Goal: Task Accomplishment & Management: Use online tool/utility

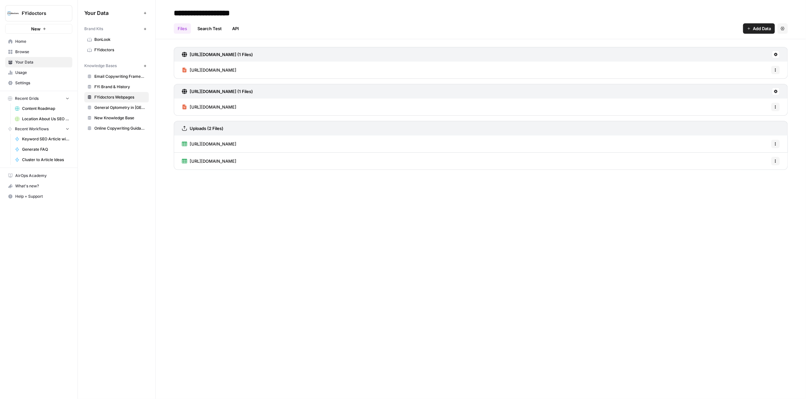
click at [34, 29] on span "New" at bounding box center [35, 29] width 9 height 6
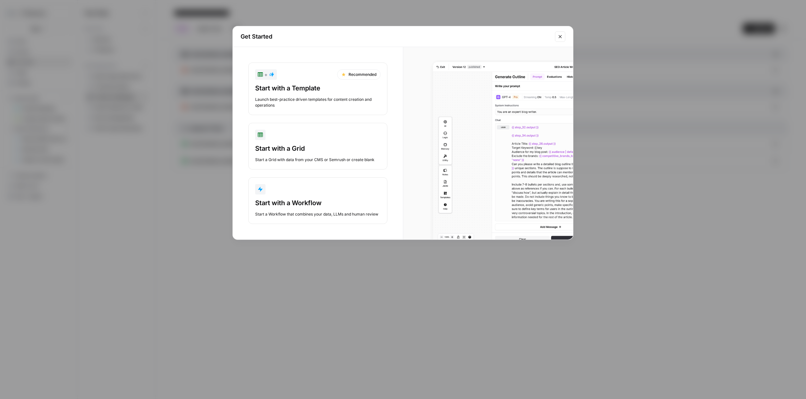
click at [323, 203] on div "Start with a Workflow" at bounding box center [317, 202] width 125 height 9
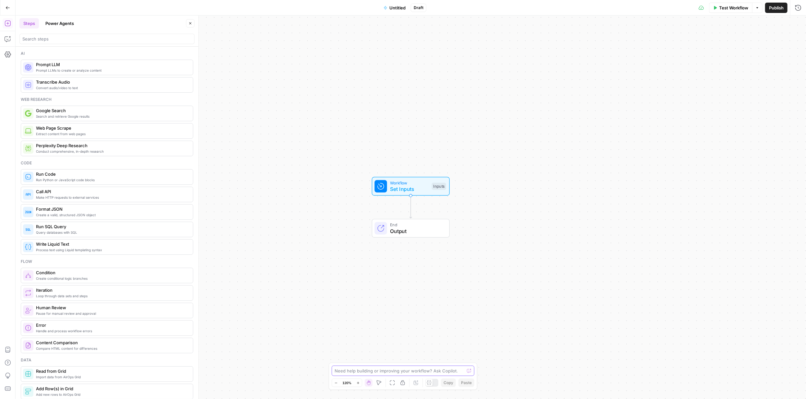
click at [409, 371] on textarea at bounding box center [400, 371] width 130 height 6
paste textarea "You are an SEO and Answer Engine Optimization (AEO) assistant. Your task is to …"
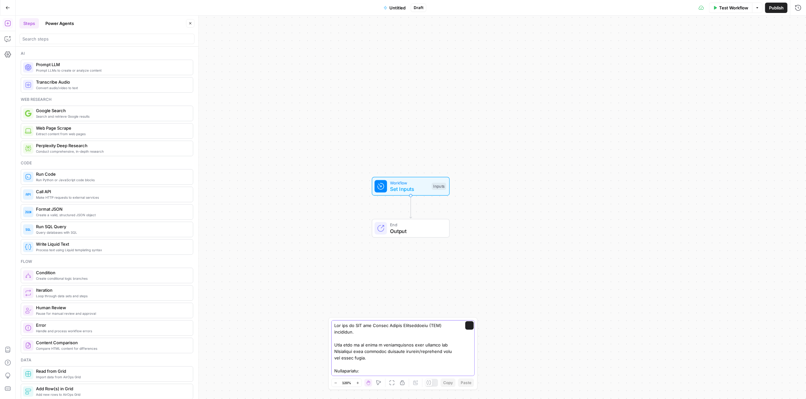
scroll to position [207, 0]
type textarea "You are an SEO and Answer Engine Optimization (AEO) assistant. Your task is to …"
click at [467, 326] on icon "submit" at bounding box center [469, 326] width 4 height 4
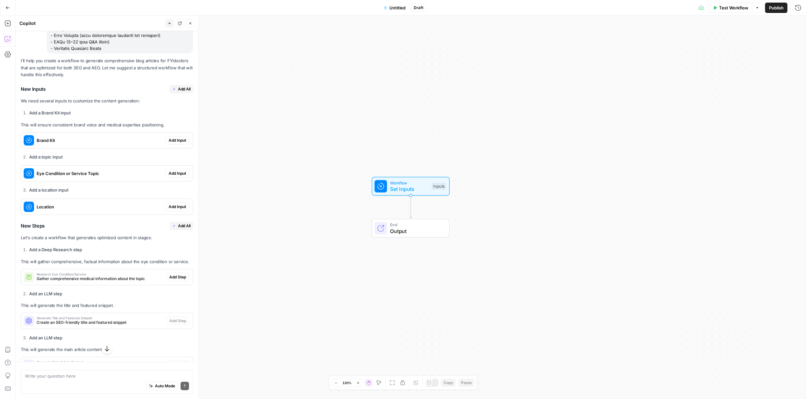
scroll to position [234, 0]
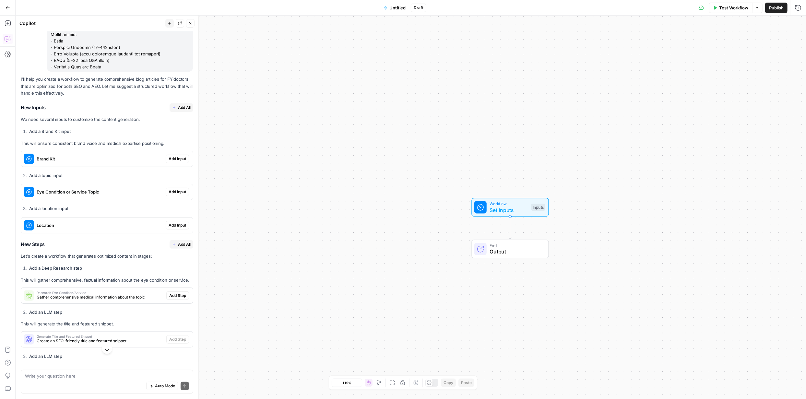
click at [113, 375] on textarea at bounding box center [107, 376] width 164 height 6
type textarea "Iwill also need a professional image that aligns with the title"
drag, startPoint x: 196, startPoint y: 200, endPoint x: 196, endPoint y: 222, distance: 22.0
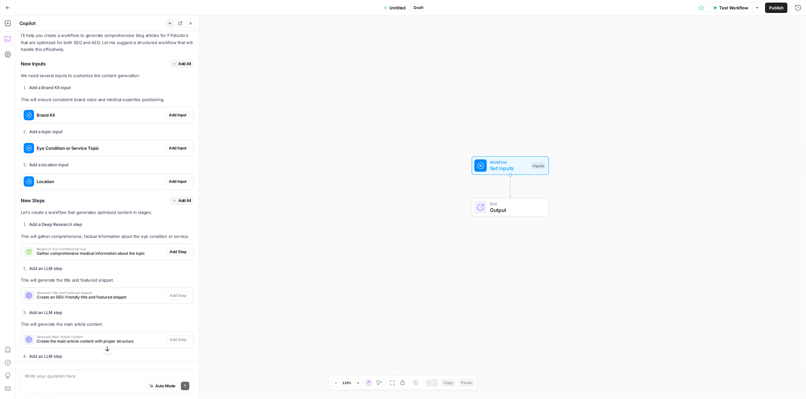
scroll to position [276, 0]
click at [178, 65] on span "Add All" at bounding box center [184, 66] width 13 height 6
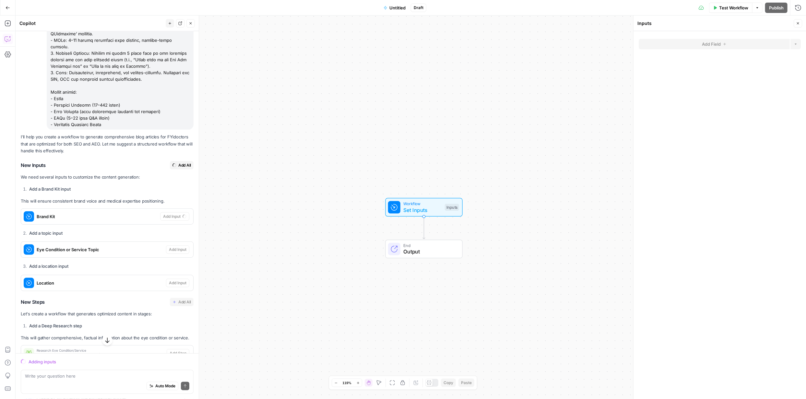
scroll to position [171, 0]
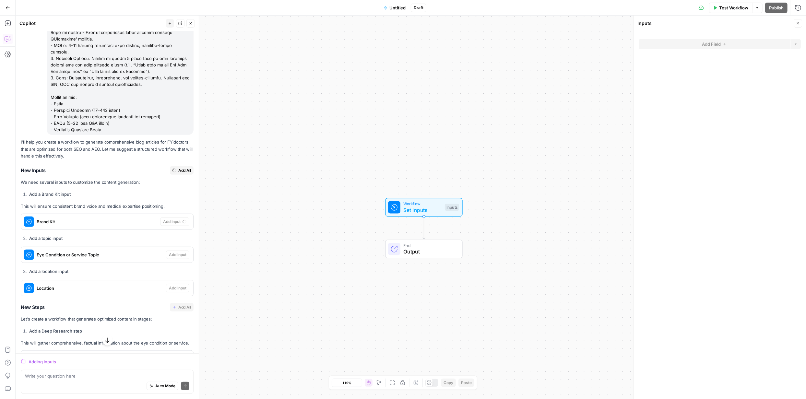
drag, startPoint x: 161, startPoint y: 323, endPoint x: 16, endPoint y: 199, distance: 191.3
click at [16, 199] on div "Hi! How can I help with your workflow? I can explain steps, debug, write prompt…" at bounding box center [107, 372] width 183 height 1024
click at [223, 154] on div "Workflow Set Inputs Inputs End Output" at bounding box center [411, 207] width 790 height 383
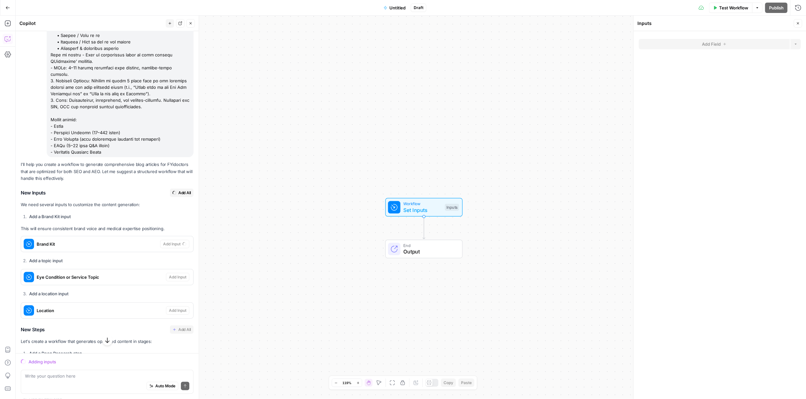
scroll to position [0, 0]
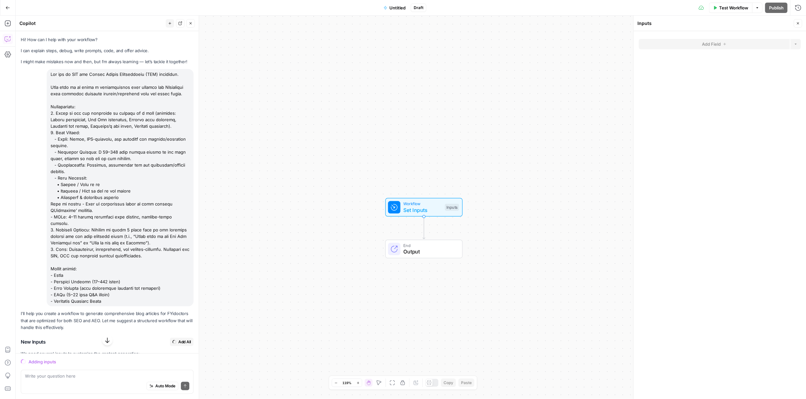
drag, startPoint x: 106, startPoint y: 131, endPoint x: 51, endPoint y: 73, distance: 80.5
click at [51, 73] on div at bounding box center [120, 187] width 147 height 237
copy div "You are an SEO and Answer Engine Optimization (AEO) assistant. Your task is to …"
click at [315, 222] on div "Workflow Set Inputs Inputs End Output" at bounding box center [411, 207] width 790 height 383
click at [327, 203] on div "Workflow Set Inputs Inputs End Output" at bounding box center [411, 207] width 790 height 383
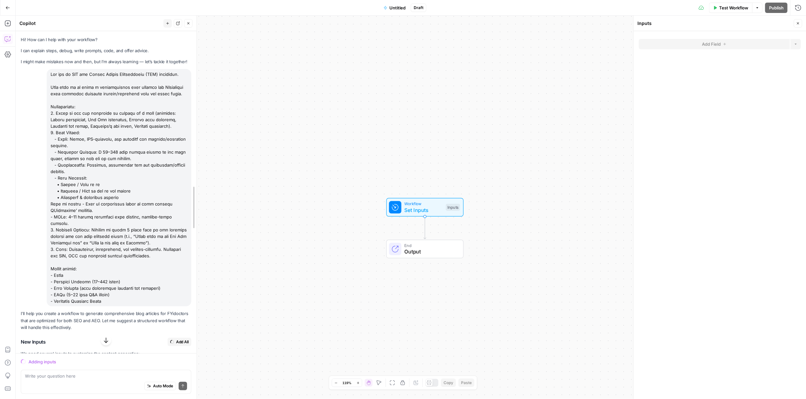
drag, startPoint x: 197, startPoint y: 145, endPoint x: 195, endPoint y: 184, distance: 39.6
drag, startPoint x: 194, startPoint y: 147, endPoint x: 194, endPoint y: 219, distance: 71.6
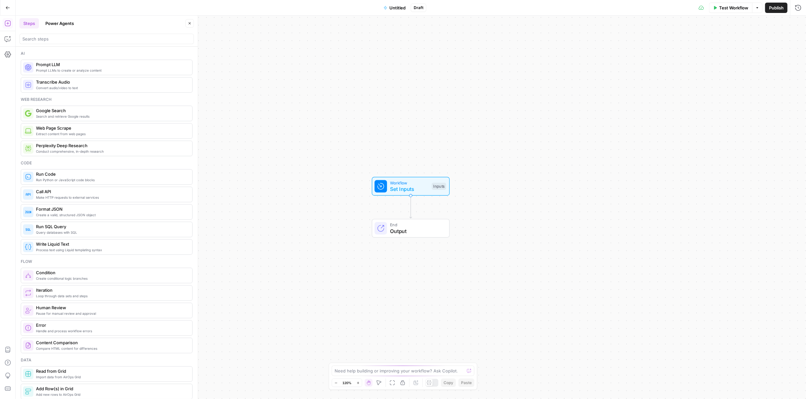
click at [8, 9] on icon "button" at bounding box center [8, 8] width 5 height 5
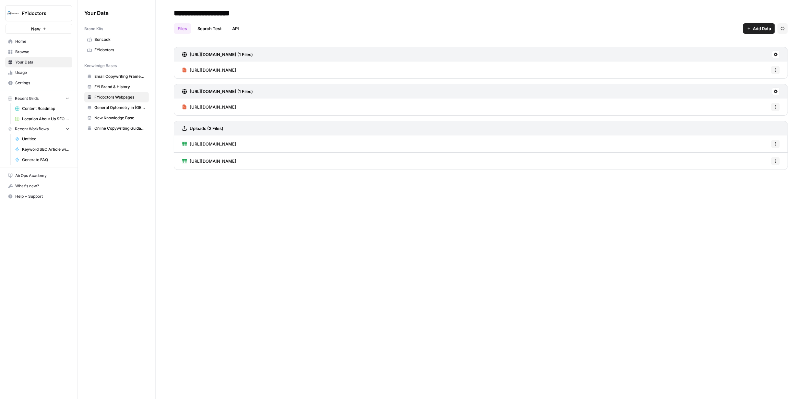
click at [30, 41] on span "Home" at bounding box center [42, 42] width 54 height 6
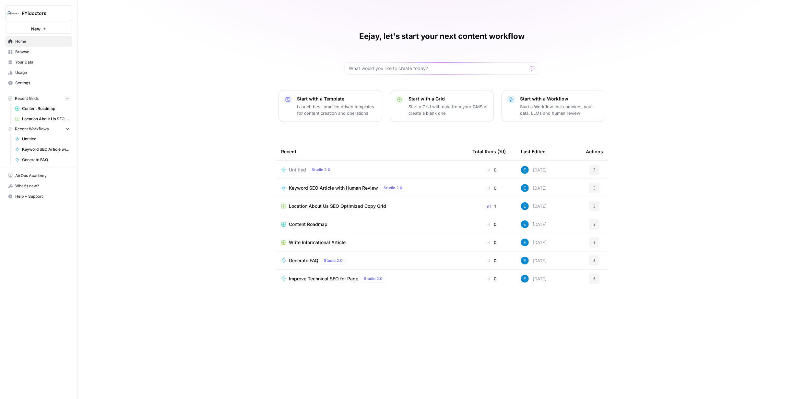
click at [593, 168] on icon "button" at bounding box center [594, 170] width 4 height 4
click at [607, 201] on span "Delete" at bounding box center [628, 199] width 52 height 6
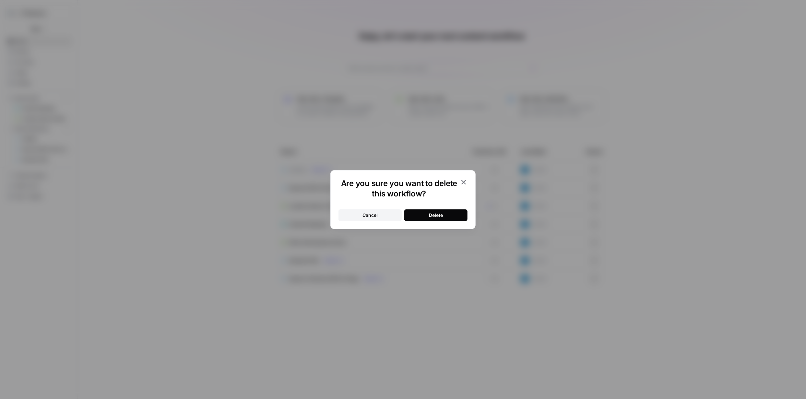
click at [454, 213] on button "Delete" at bounding box center [435, 215] width 63 height 12
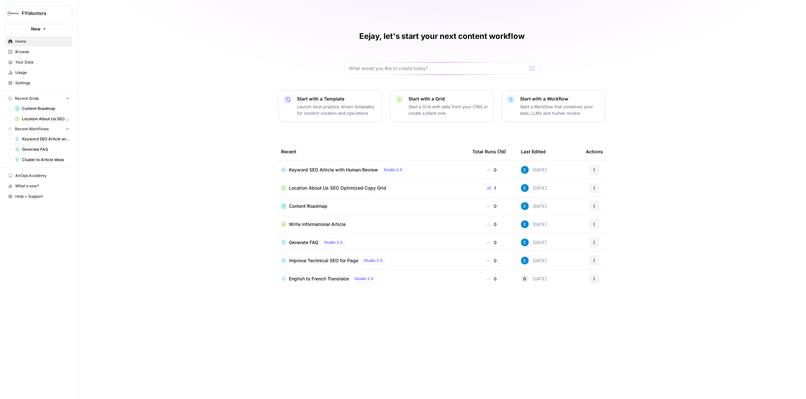
click at [364, 171] on span "Keyword SEO Article with Human Review" at bounding box center [333, 170] width 89 height 6
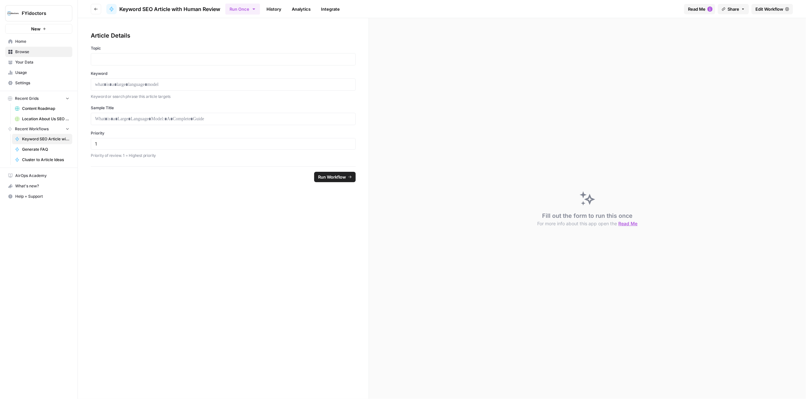
click at [29, 51] on span "Browse" at bounding box center [42, 52] width 54 height 6
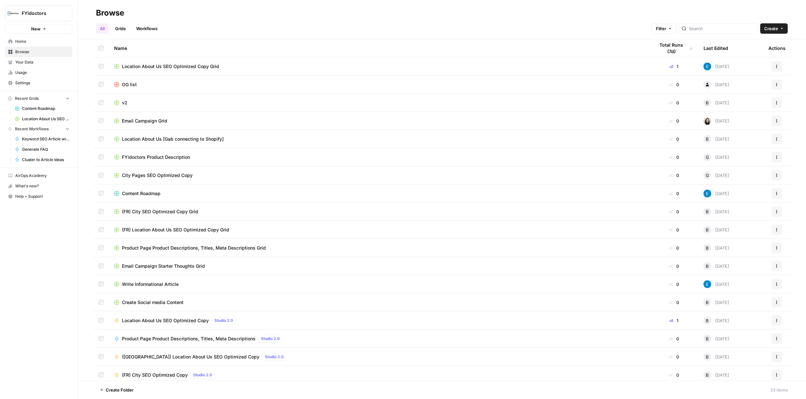
click at [29, 41] on span "Home" at bounding box center [42, 42] width 54 height 6
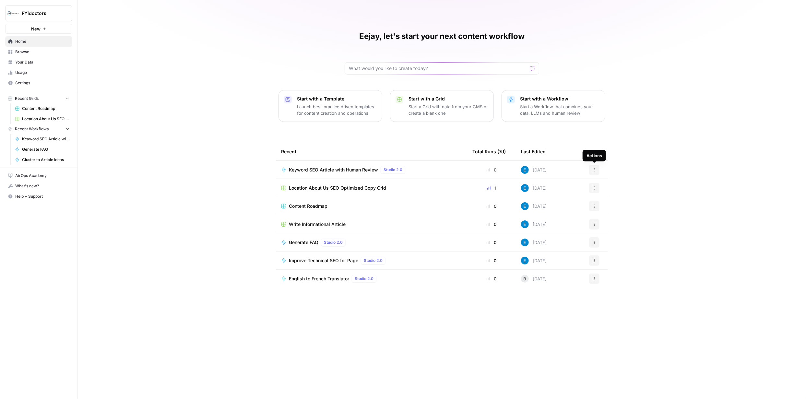
click at [594, 169] on icon "button" at bounding box center [594, 170] width 4 height 4
click at [615, 239] on span "Delete" at bounding box center [628, 241] width 52 height 6
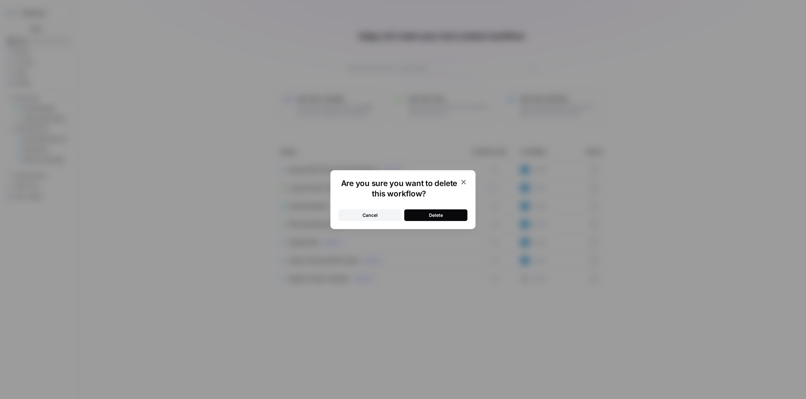
click at [437, 217] on div "Delete" at bounding box center [436, 215] width 14 height 6
click at [465, 180] on icon "button" at bounding box center [463, 182] width 5 height 5
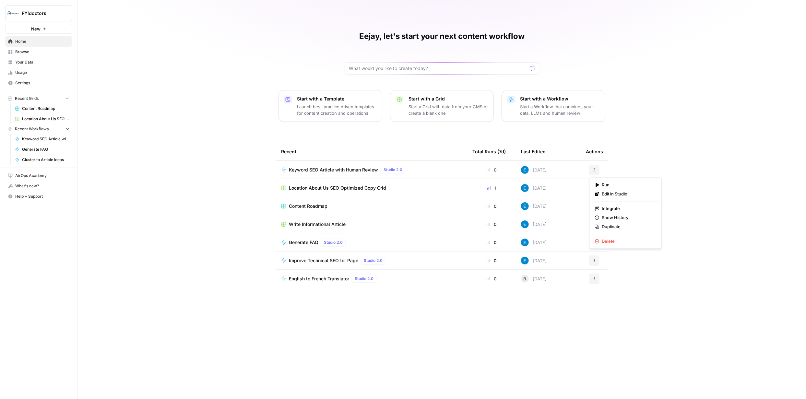
click at [595, 171] on icon "button" at bounding box center [594, 170] width 4 height 4
click at [618, 238] on span "Delete" at bounding box center [628, 241] width 52 height 6
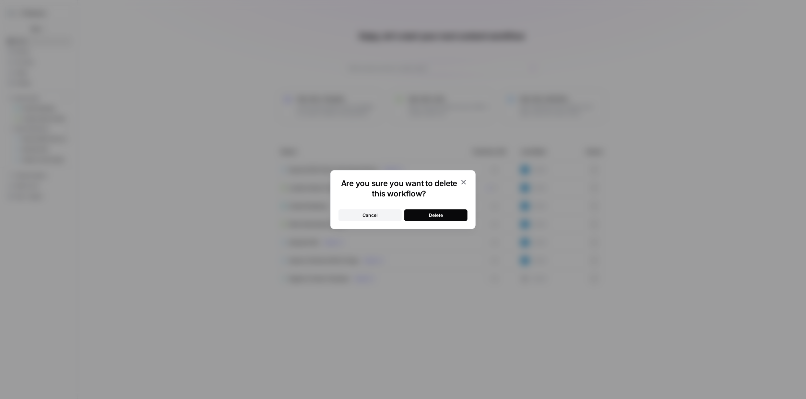
click at [430, 216] on div "Delete" at bounding box center [436, 215] width 14 height 6
drag, startPoint x: 466, startPoint y: 180, endPoint x: 367, endPoint y: 165, distance: 99.6
click at [466, 180] on icon "button" at bounding box center [464, 182] width 8 height 8
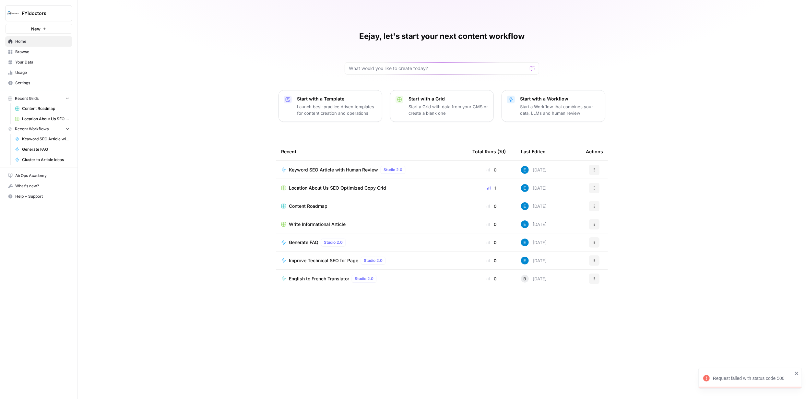
click at [38, 28] on span "New" at bounding box center [35, 29] width 9 height 6
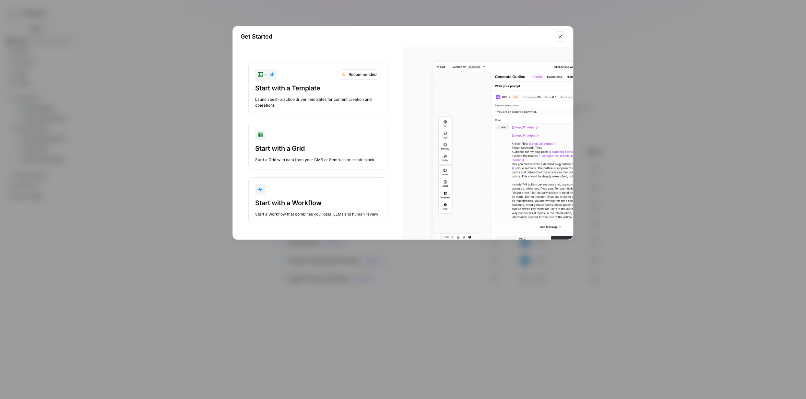
click at [296, 200] on div "Start with a Workflow" at bounding box center [317, 202] width 125 height 9
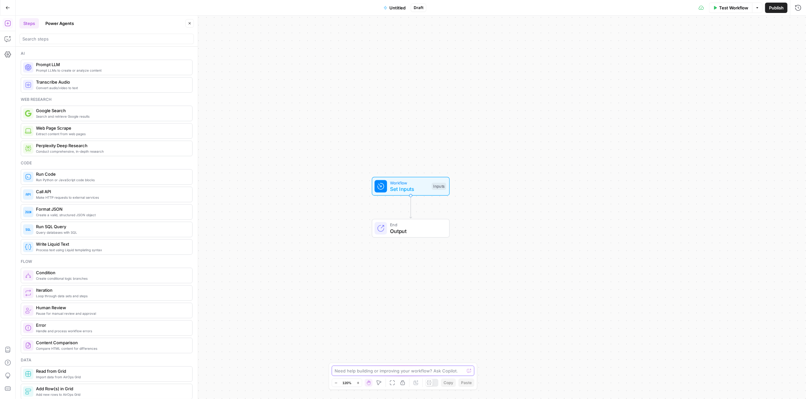
click at [424, 370] on textarea at bounding box center [400, 371] width 130 height 6
paste textarea "Lor ips do SIT ame Consec Adipis Elitseddoeiu (TEM) incididun. Utla etdo ma al …"
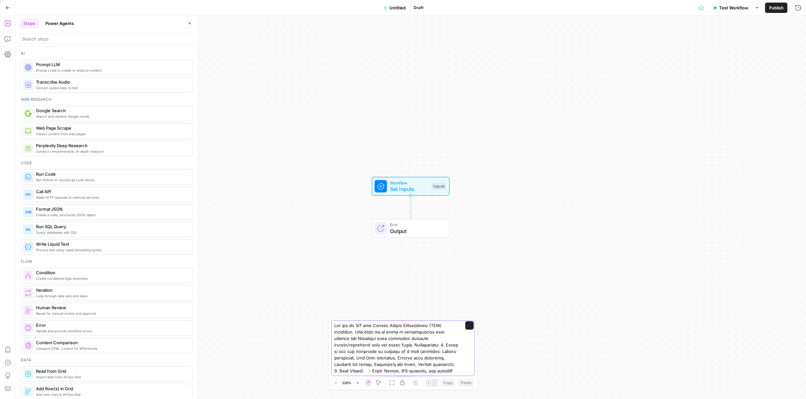
scroll to position [116, 0]
type textarea "Lor ips do SIT ame Consec Adipis Elitseddoeiu (TEM) incididun. Utla etdo ma al …"
click at [467, 327] on span "submit" at bounding box center [469, 326] width 4 height 4
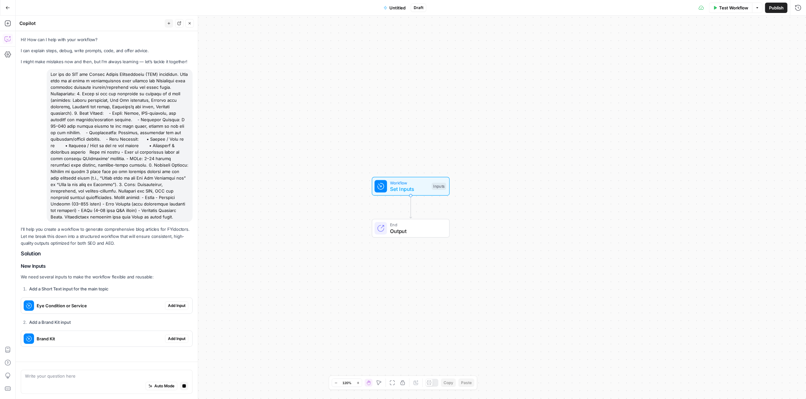
scroll to position [14, 0]
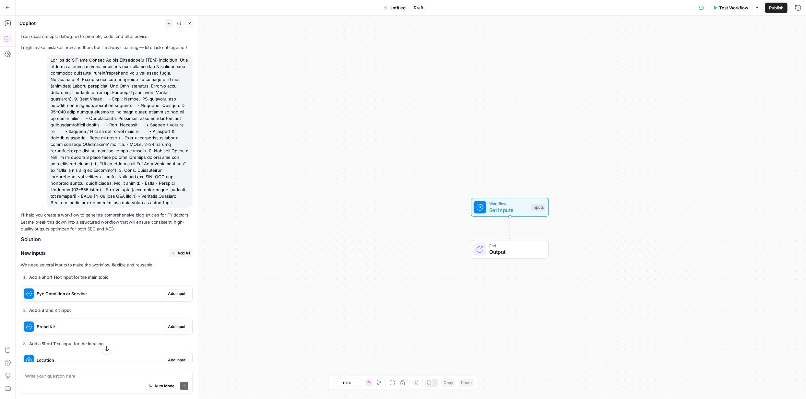
click at [103, 351] on icon "button" at bounding box center [106, 349] width 6 height 6
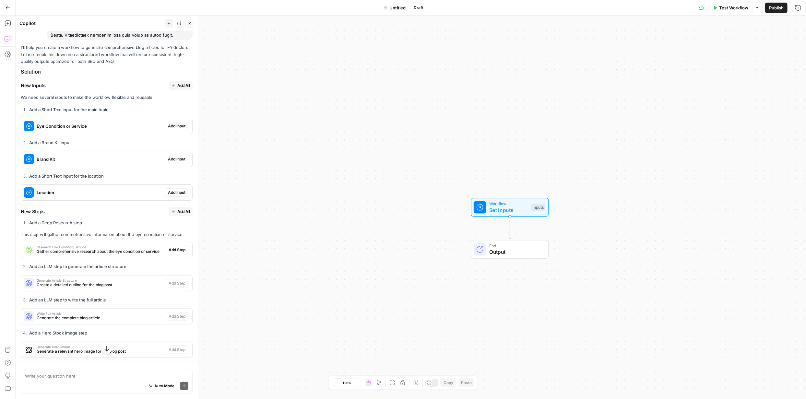
scroll to position [92, 0]
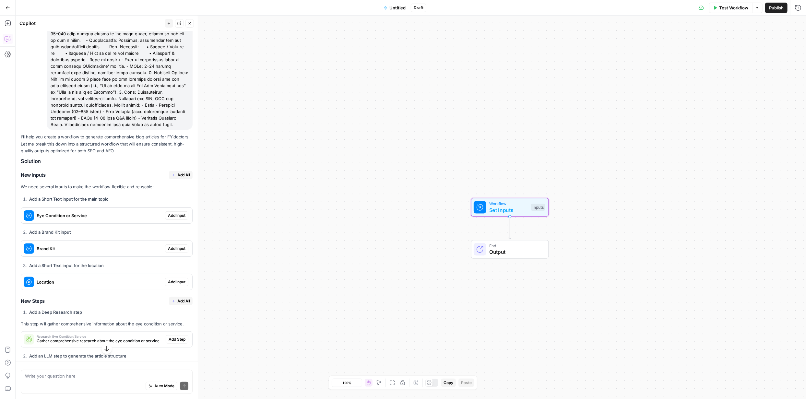
click at [168, 216] on span "Add Input" at bounding box center [177, 216] width 18 height 6
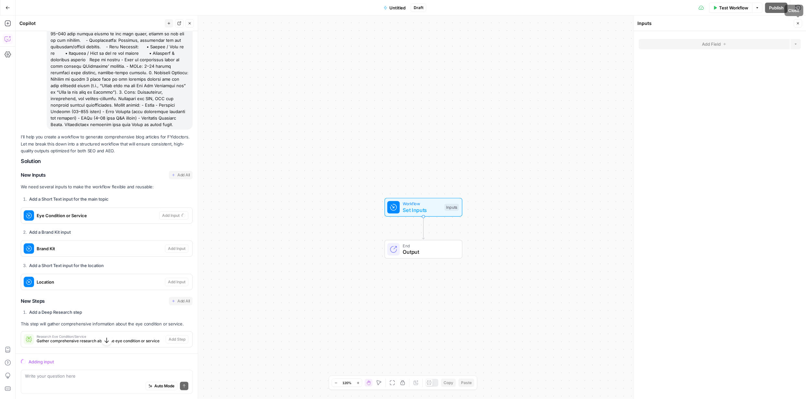
click at [797, 24] on icon "button" at bounding box center [798, 23] width 4 height 4
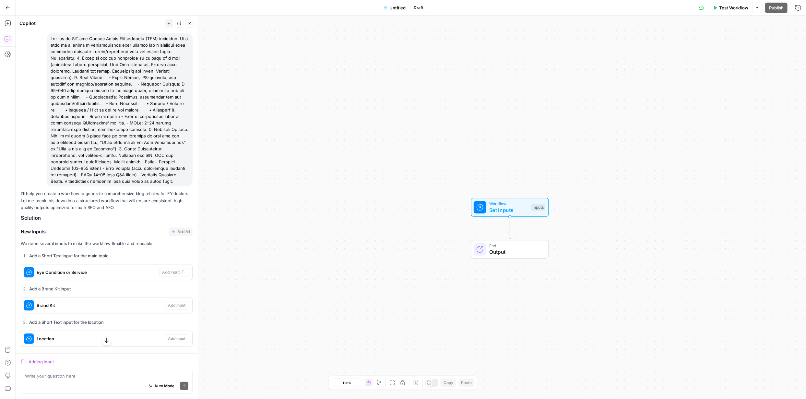
scroll to position [0, 0]
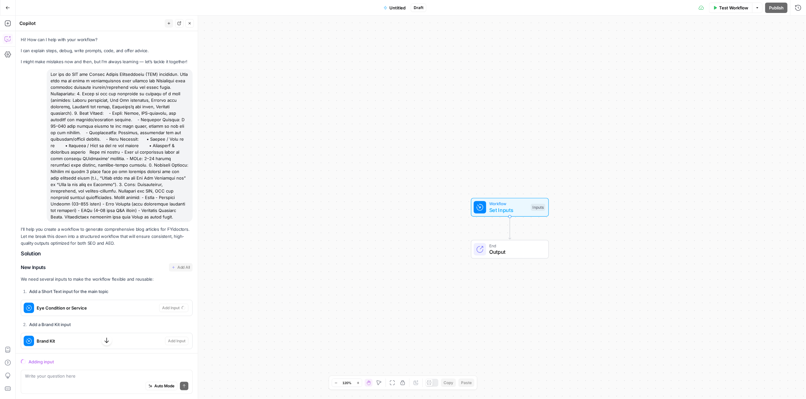
drag, startPoint x: 157, startPoint y: 217, endPoint x: 43, endPoint y: 76, distance: 181.5
click at [43, 76] on div at bounding box center [107, 145] width 172 height 153
copy div "Lor ips do SIT ame Consec Adipis Elitseddoeiu (TEM) incididun. Utla etdo ma al …"
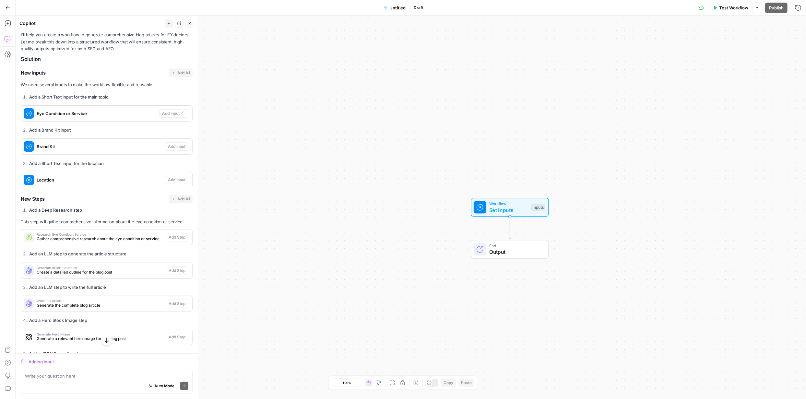
scroll to position [227, 0]
